Goal: Information Seeking & Learning: Learn about a topic

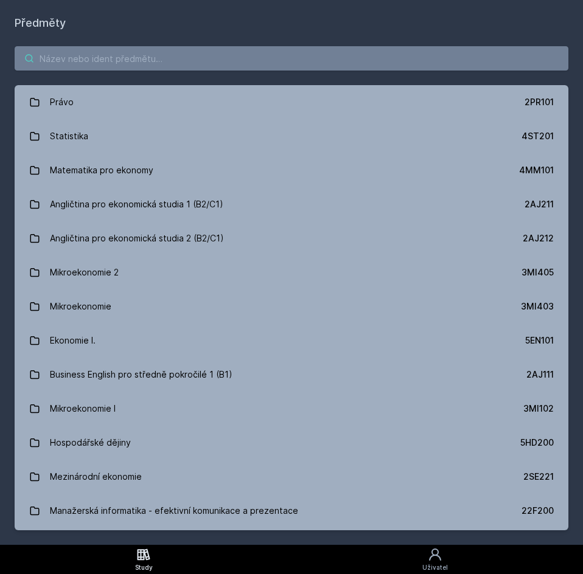
click at [102, 57] on input "search" at bounding box center [291, 58] width 553 height 24
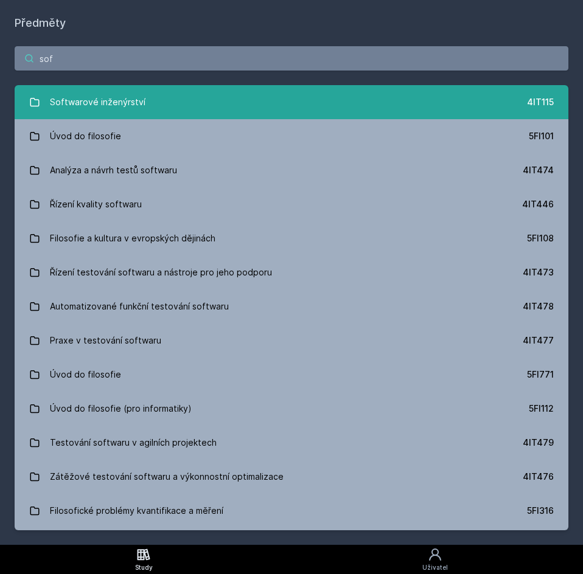
type input "sof"
click at [105, 95] on div "Softwarové inženýrství" at bounding box center [97, 102] width 95 height 24
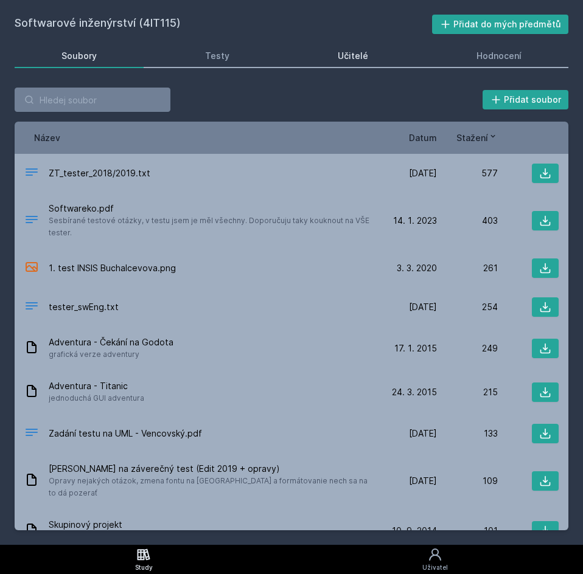
click at [363, 55] on div "Učitelé" at bounding box center [352, 56] width 30 height 12
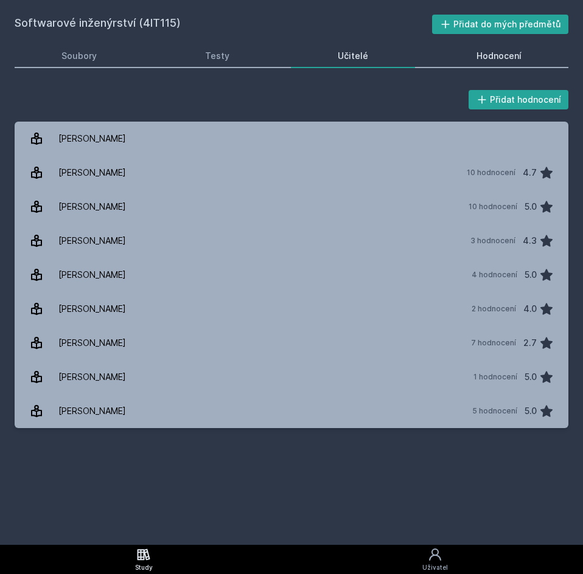
click at [477, 61] on div "Hodnocení" at bounding box center [498, 56] width 45 height 12
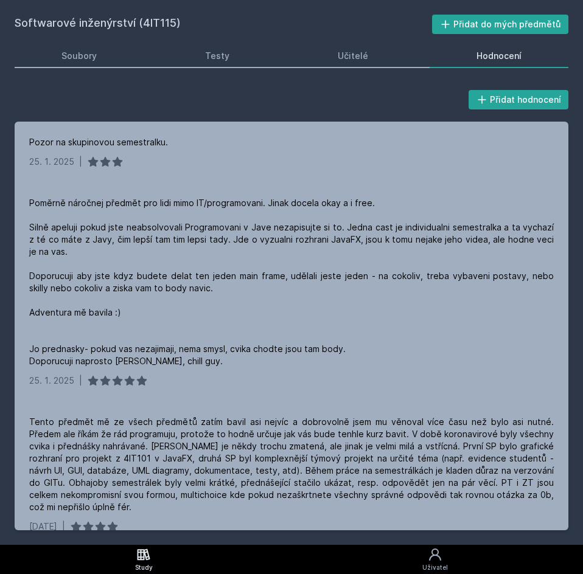
click at [294, 89] on div "Přidat hodnocení" at bounding box center [291, 100] width 553 height 24
click at [347, 59] on div "Učitelé" at bounding box center [352, 56] width 30 height 12
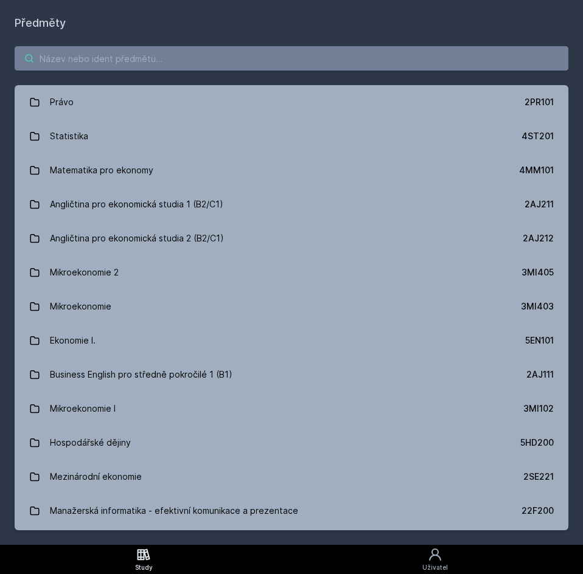
click at [88, 64] on input "search" at bounding box center [291, 58] width 553 height 24
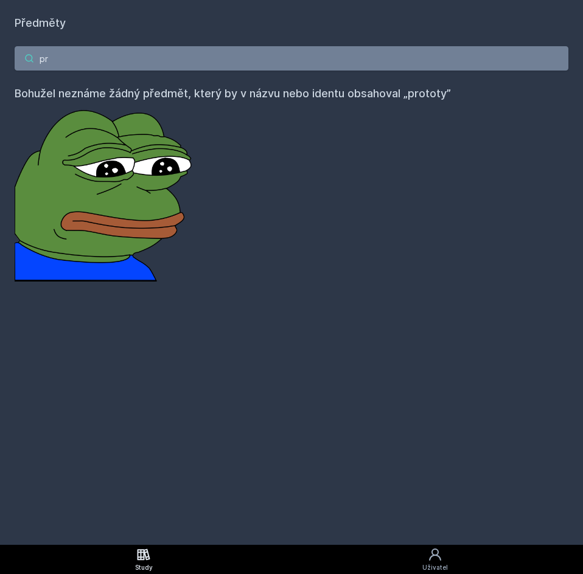
type input "p"
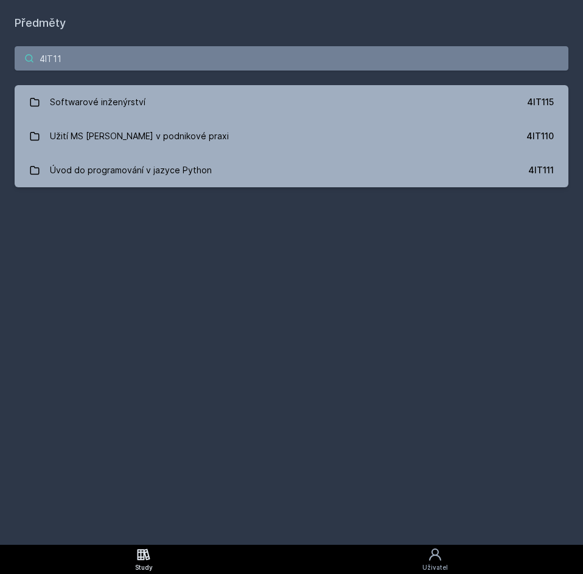
drag, startPoint x: 103, startPoint y: 62, endPoint x: -9, endPoint y: 72, distance: 111.7
click at [0, 72] on html "Study Uživatel Studium Všechny předměty Moje předměty Angličtina pro ekonomická…" at bounding box center [291, 287] width 583 height 574
paste input "Z269"
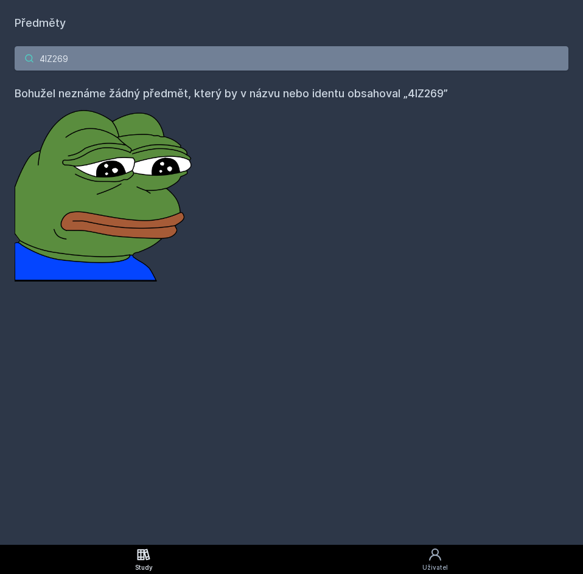
click at [114, 58] on input "4IZ269" at bounding box center [291, 58] width 553 height 24
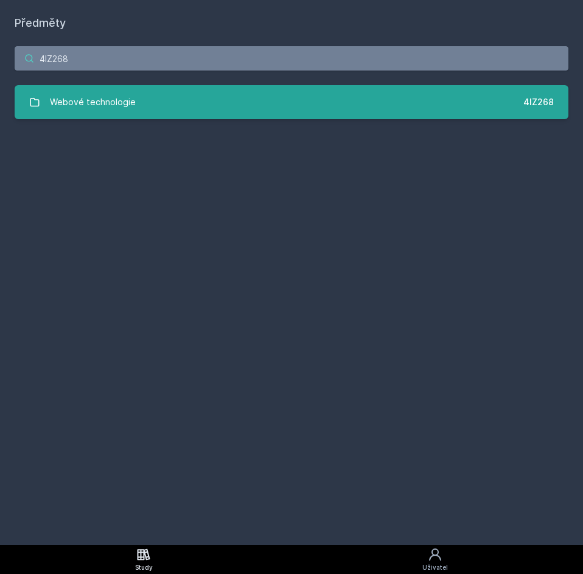
type input "4IZ268"
click at [465, 96] on link "Webové technologie 4IZ268" at bounding box center [291, 102] width 553 height 34
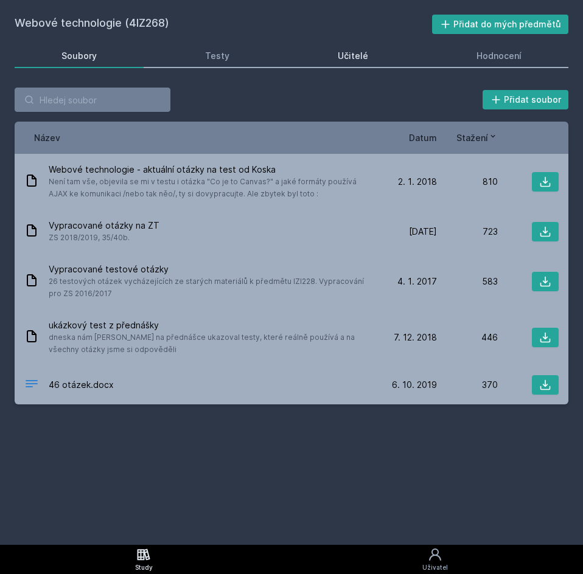
click at [359, 59] on div "Učitelé" at bounding box center [352, 56] width 30 height 12
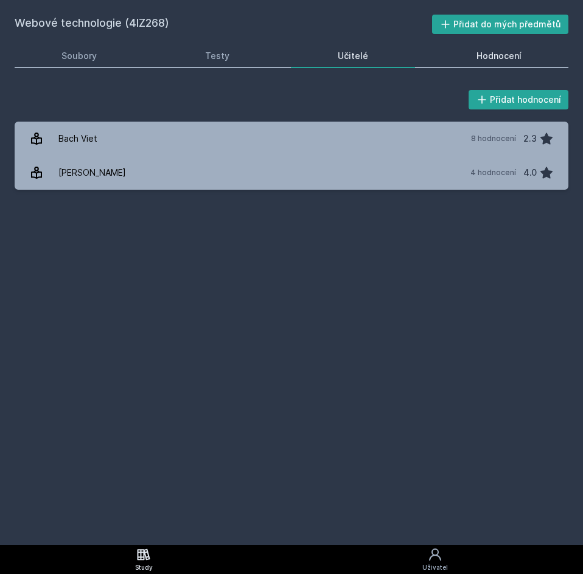
click at [490, 52] on div "Hodnocení" at bounding box center [498, 56] width 45 height 12
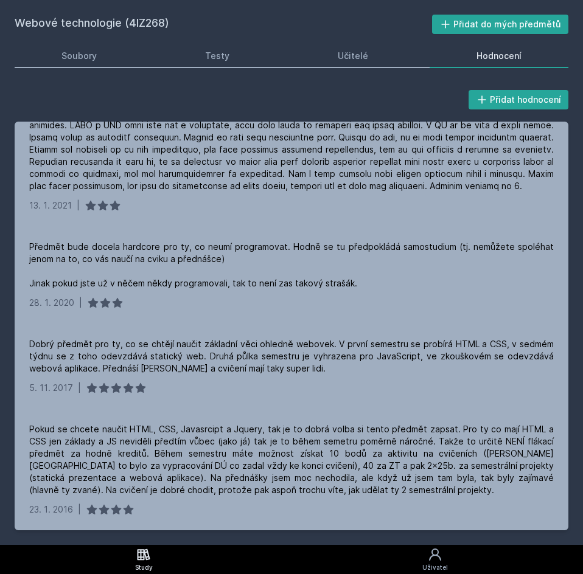
scroll to position [808, 0]
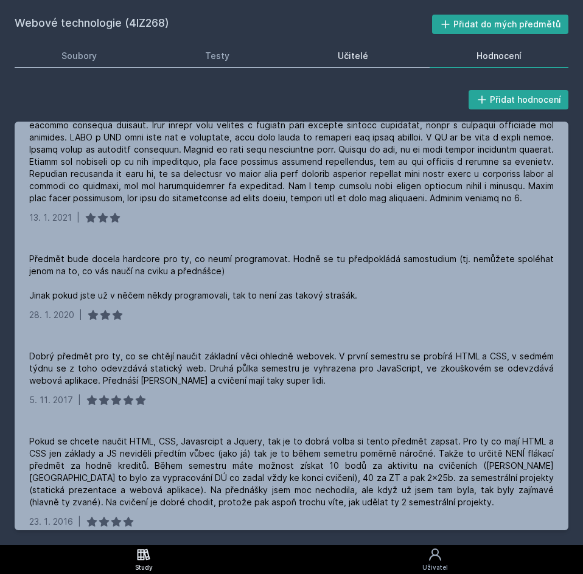
click at [336, 51] on link "Učitelé" at bounding box center [353, 56] width 124 height 24
